Goal: Task Accomplishment & Management: Manage account settings

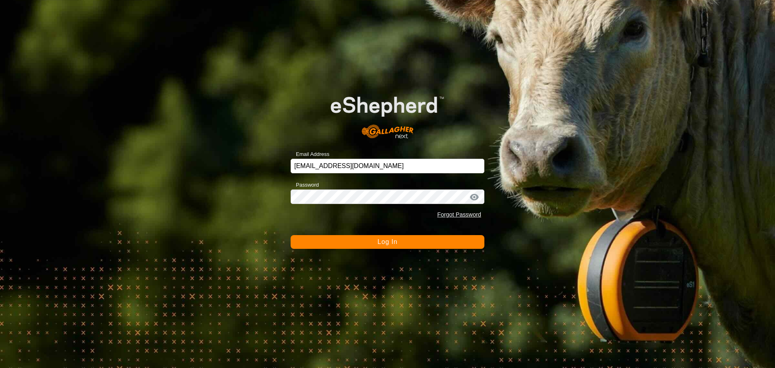
click at [367, 240] on button "Log In" at bounding box center [387, 242] width 194 height 14
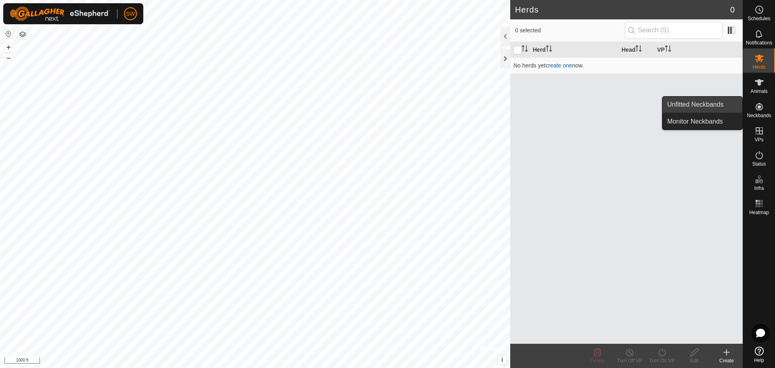
click at [714, 102] on link "Unfitted Neckbands" at bounding box center [702, 104] width 80 height 16
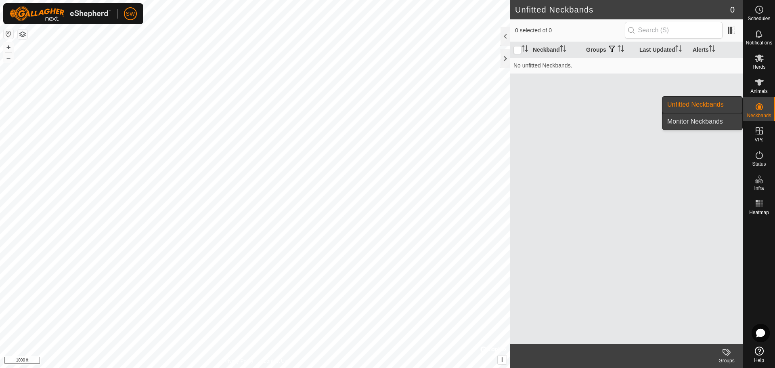
click at [706, 119] on link "Monitor Neckbands" at bounding box center [702, 121] width 80 height 16
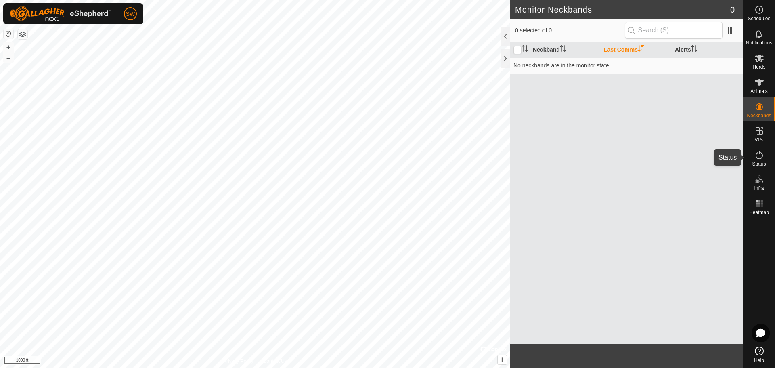
click at [760, 157] on icon at bounding box center [759, 155] width 10 height 10
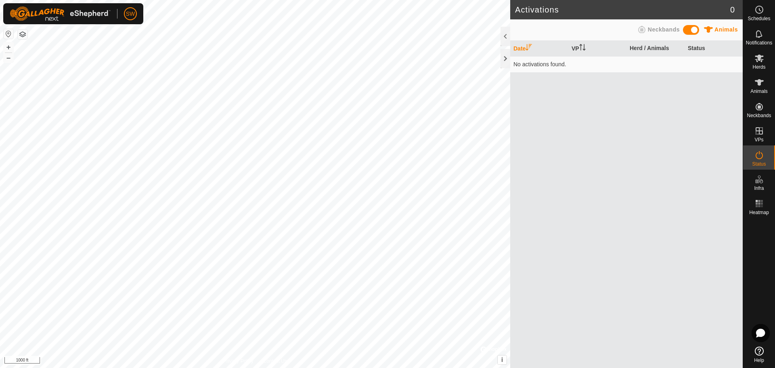
click at [654, 27] on span "Neckbands" at bounding box center [663, 29] width 32 height 6
click at [521, 44] on th "Date" at bounding box center [539, 49] width 58 height 16
click at [651, 49] on th "Herd / Neckbands" at bounding box center [655, 49] width 58 height 16
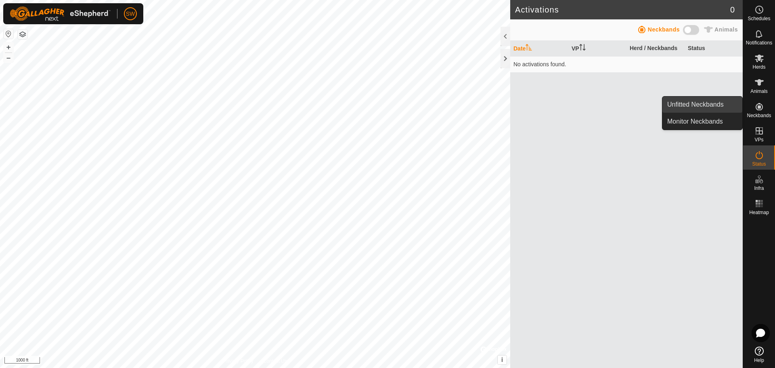
drag, startPoint x: 734, startPoint y: 108, endPoint x: 694, endPoint y: 104, distance: 40.1
click at [694, 104] on link "Unfitted Neckbands" at bounding box center [702, 104] width 80 height 16
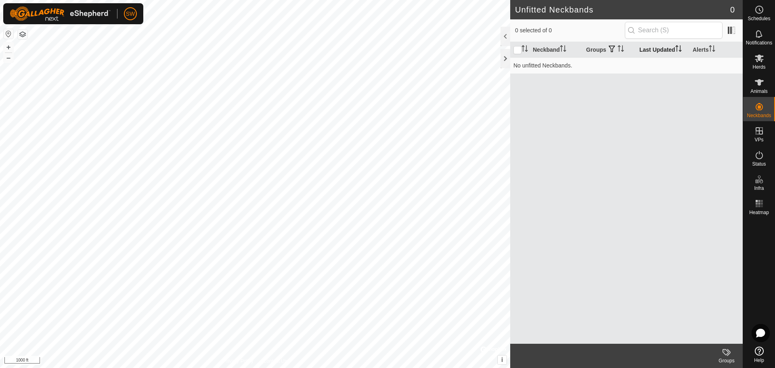
click at [657, 50] on th "Last Updated" at bounding box center [662, 50] width 53 height 16
click at [657, 49] on th "Last Updated" at bounding box center [662, 50] width 53 height 16
click at [732, 32] on span at bounding box center [731, 30] width 13 height 13
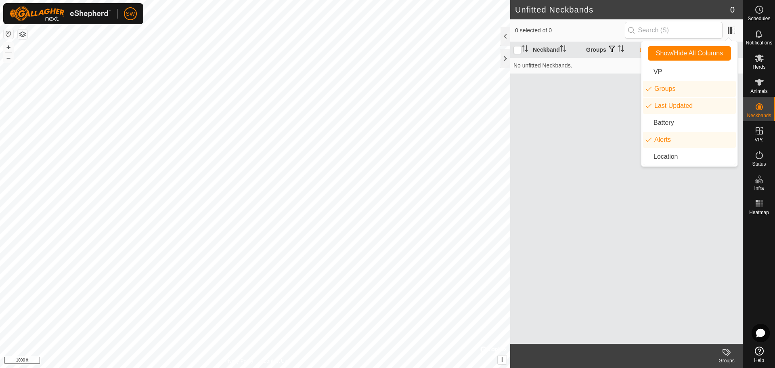
click at [565, 121] on div "Neckband Groups Last Updated Alerts No unfitted Neckbands." at bounding box center [626, 192] width 232 height 301
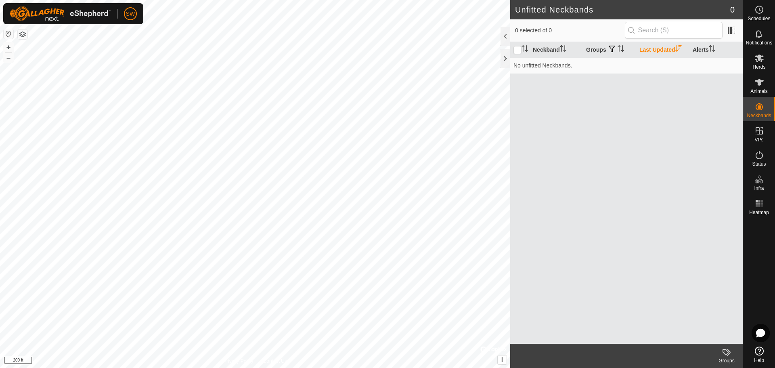
click at [642, 367] on html "SW Schedules Notifications Herds Animals Neckbands VPs Status Infra Heatmap Hel…" at bounding box center [387, 184] width 775 height 368
click at [762, 354] on icon at bounding box center [758, 350] width 9 height 9
click at [585, 63] on div "Unfitted Neckbands 0 0 selected of 0 Neckband Groups Last Updated Alerts No unf…" at bounding box center [371, 184] width 742 height 368
click at [660, 123] on div "Unfitted Neckbands 0 0 selected of 0 Neckband Groups Last Updated Alerts No unf…" at bounding box center [371, 184] width 742 height 368
click at [758, 39] on es-notification-svg-icon at bounding box center [759, 33] width 15 height 13
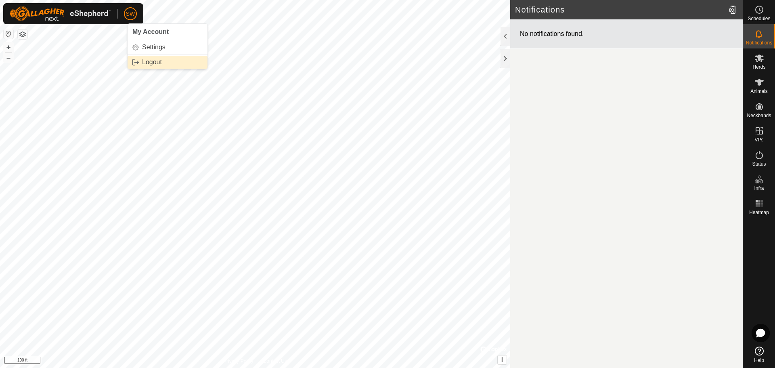
click at [150, 63] on link "Logout" at bounding box center [167, 62] width 80 height 13
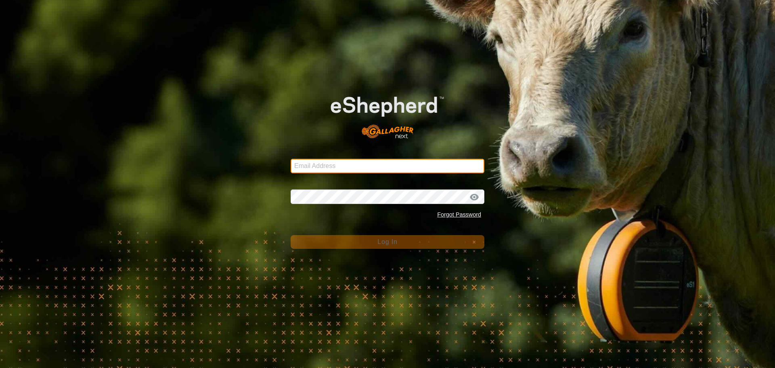
type input "[EMAIL_ADDRESS][DOMAIN_NAME]"
